Goal: Task Accomplishment & Management: Use online tool/utility

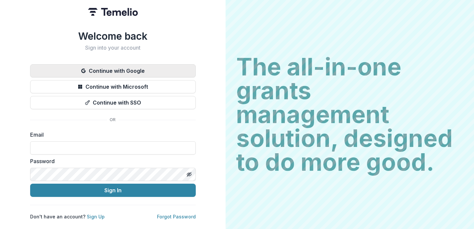
click at [132, 66] on button "Continue with Google" at bounding box center [113, 70] width 166 height 13
